Goal: Task Accomplishment & Management: Use online tool/utility

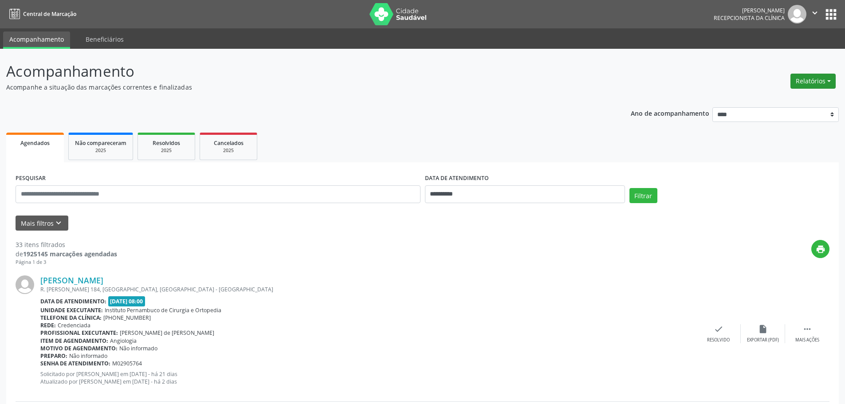
click at [805, 82] on button "Relatórios" at bounding box center [813, 81] width 45 height 15
click at [779, 97] on link "Agendamentos" at bounding box center [788, 100] width 95 height 12
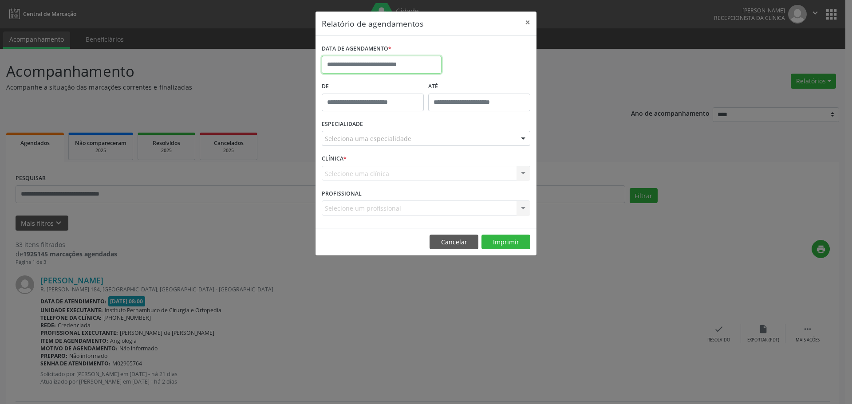
click at [389, 63] on input "text" at bounding box center [382, 65] width 120 height 18
click at [409, 146] on span "18" at bounding box center [409, 146] width 17 height 17
type input "**********"
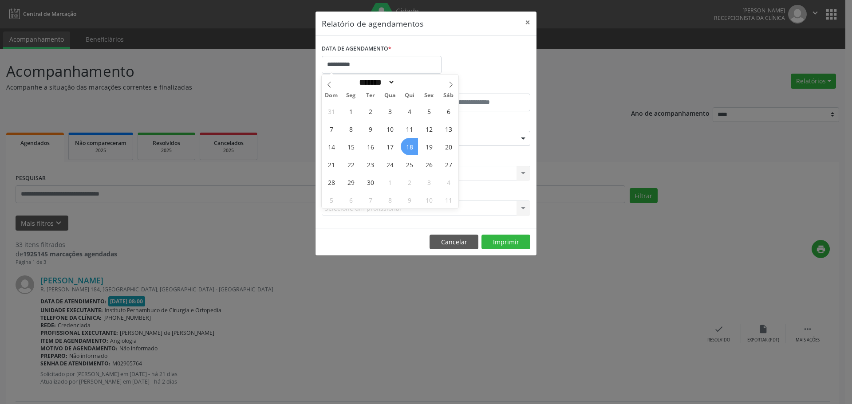
click at [409, 146] on span "18" at bounding box center [409, 146] width 17 height 17
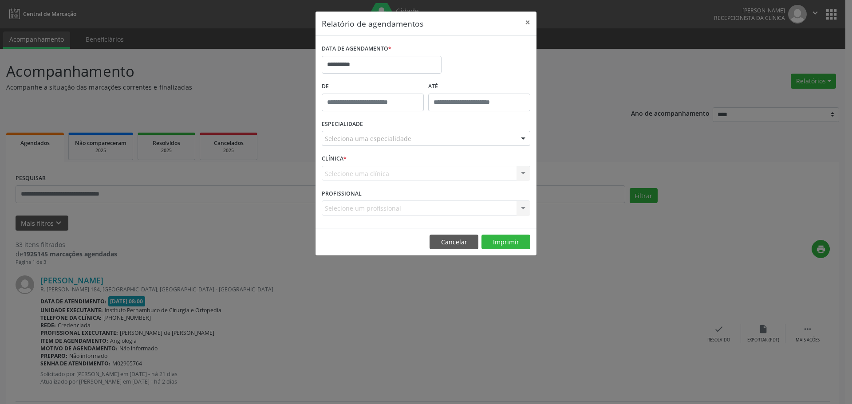
click at [417, 142] on div "Seleciona uma especialidade" at bounding box center [426, 138] width 209 height 15
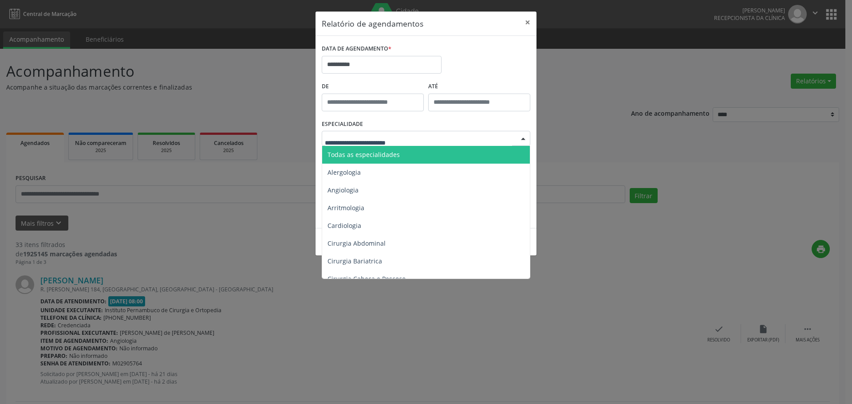
click at [411, 148] on span "Todas as especialidades" at bounding box center [426, 155] width 209 height 18
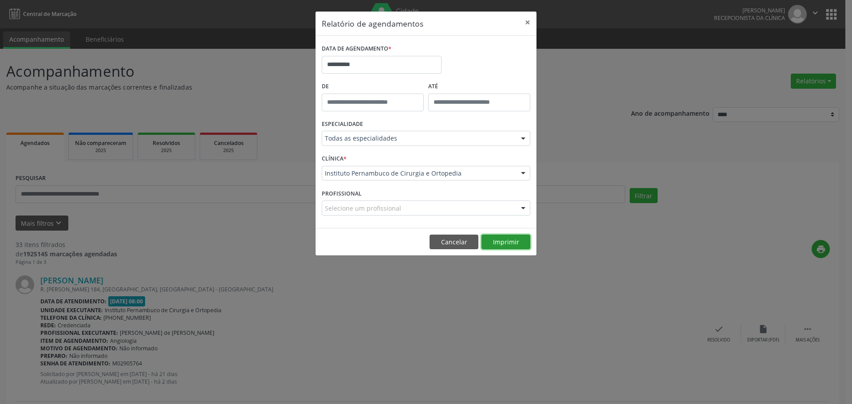
click at [504, 236] on button "Imprimir" at bounding box center [505, 242] width 49 height 15
